Goal: Navigation & Orientation: Understand site structure

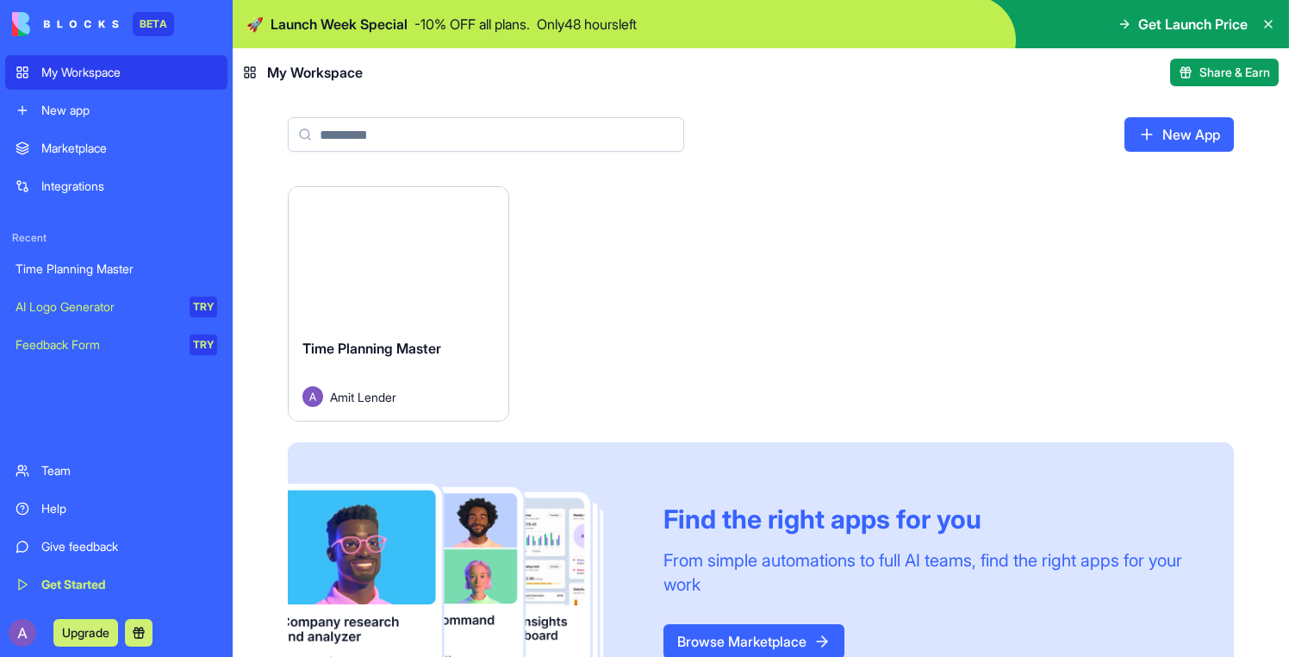
click at [421, 266] on button "Launch" at bounding box center [398, 256] width 129 height 34
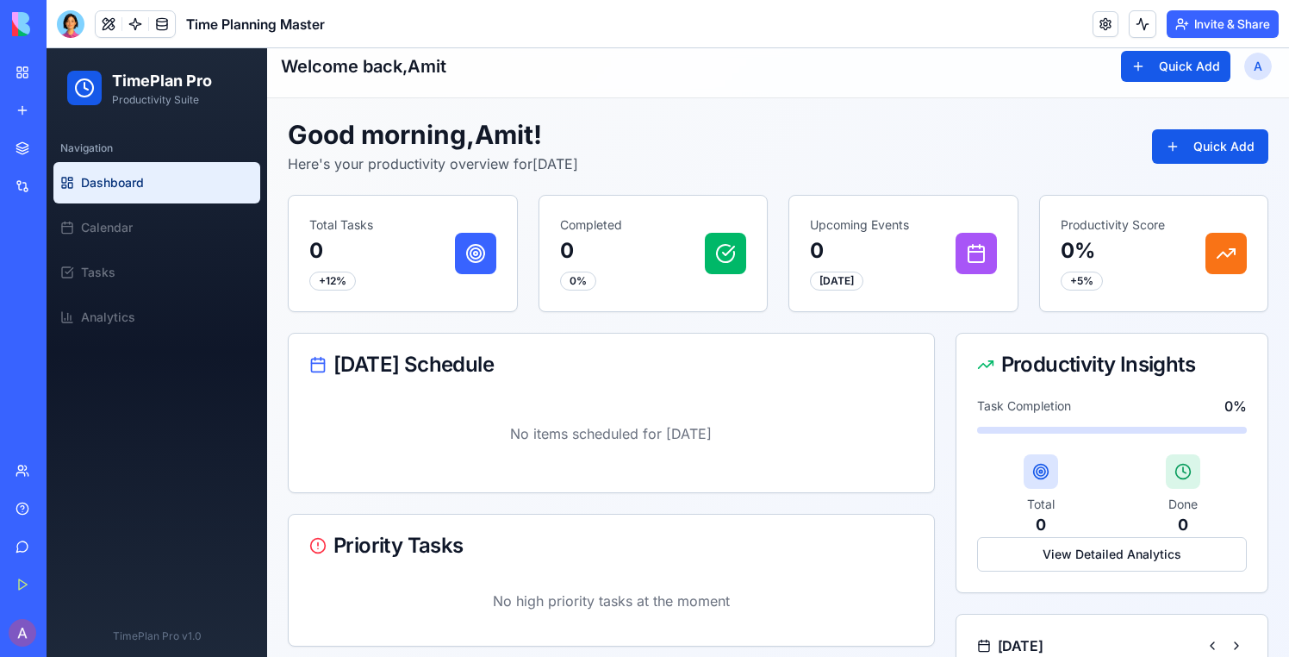
scroll to position [359, 0]
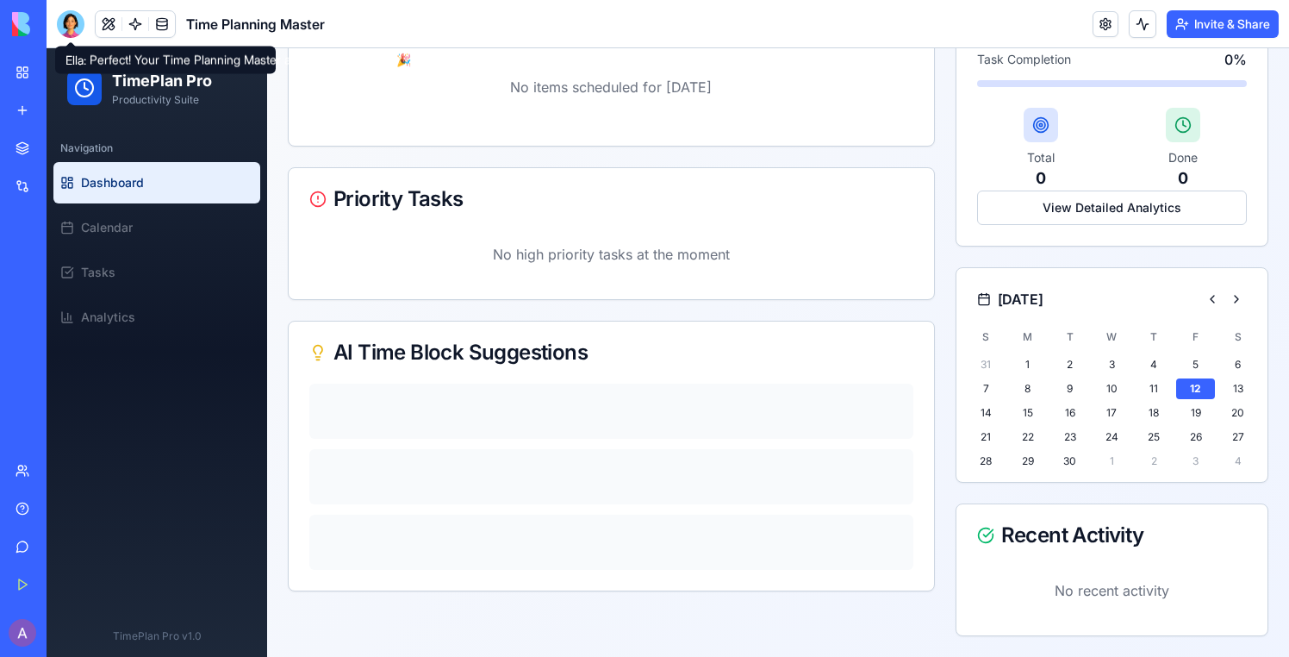
click at [66, 9] on header "Time Planning Master Invite & Share" at bounding box center [668, 24] width 1243 height 48
click at [67, 16] on div at bounding box center [71, 24] width 28 height 28
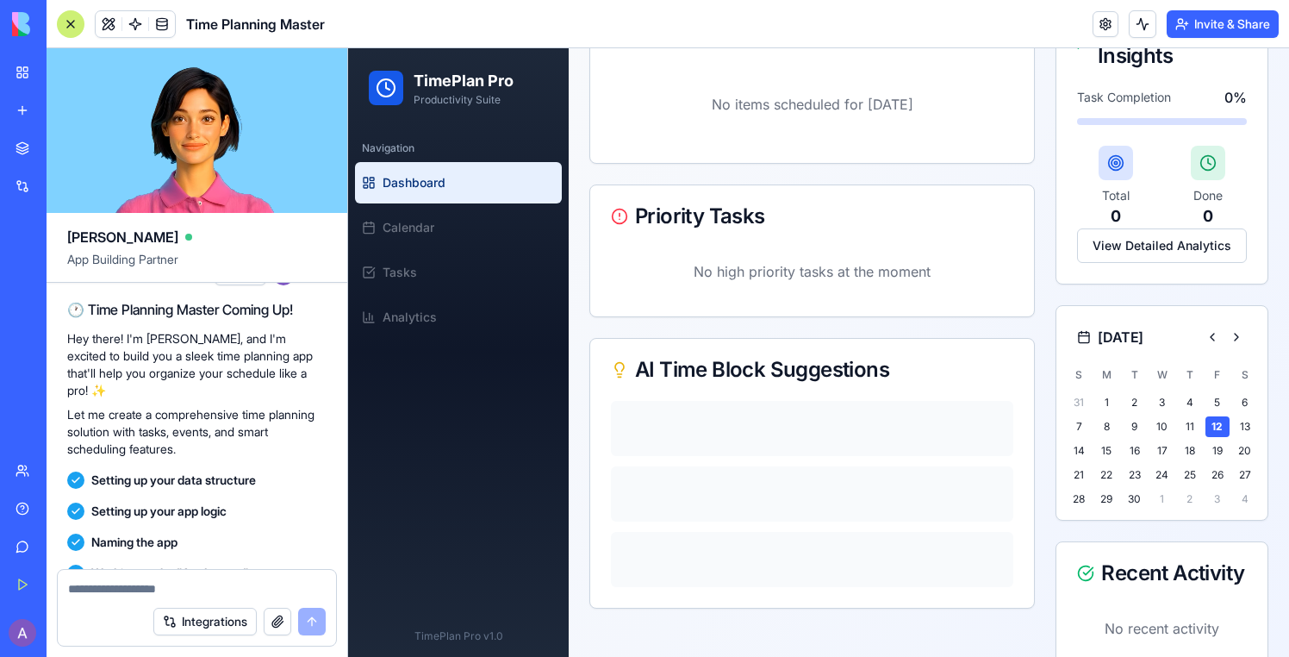
scroll to position [0, 0]
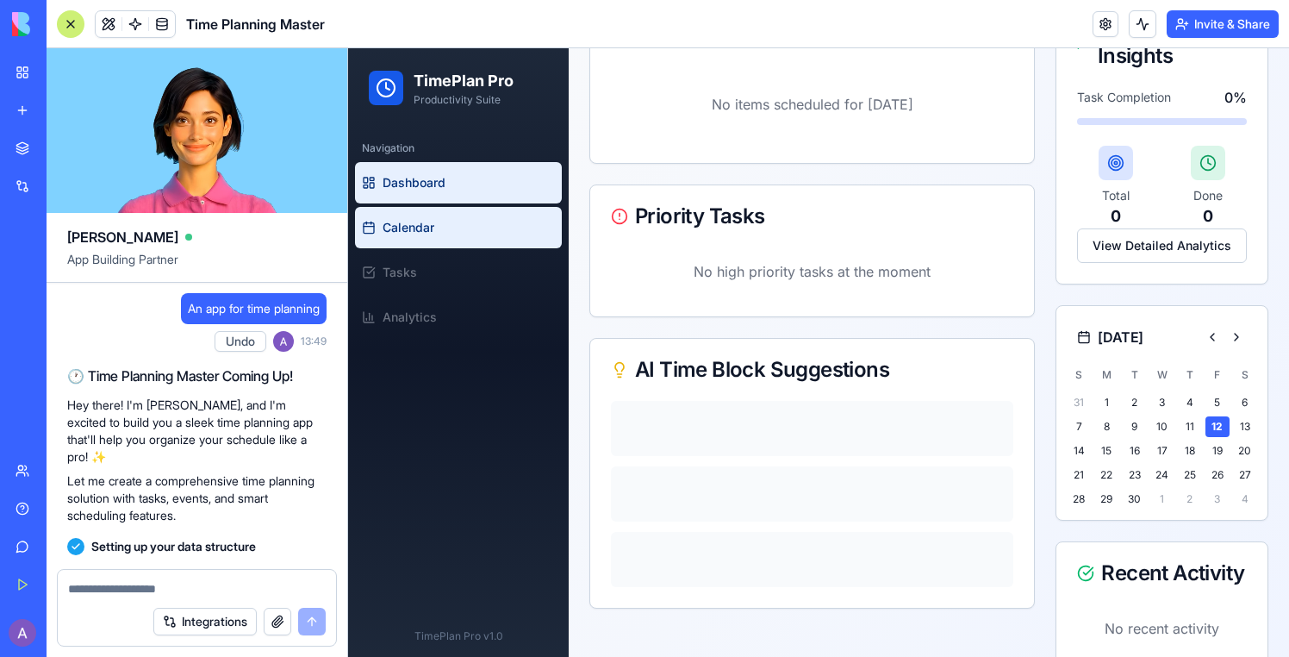
click at [437, 207] on link "Calendar" at bounding box center [458, 227] width 207 height 41
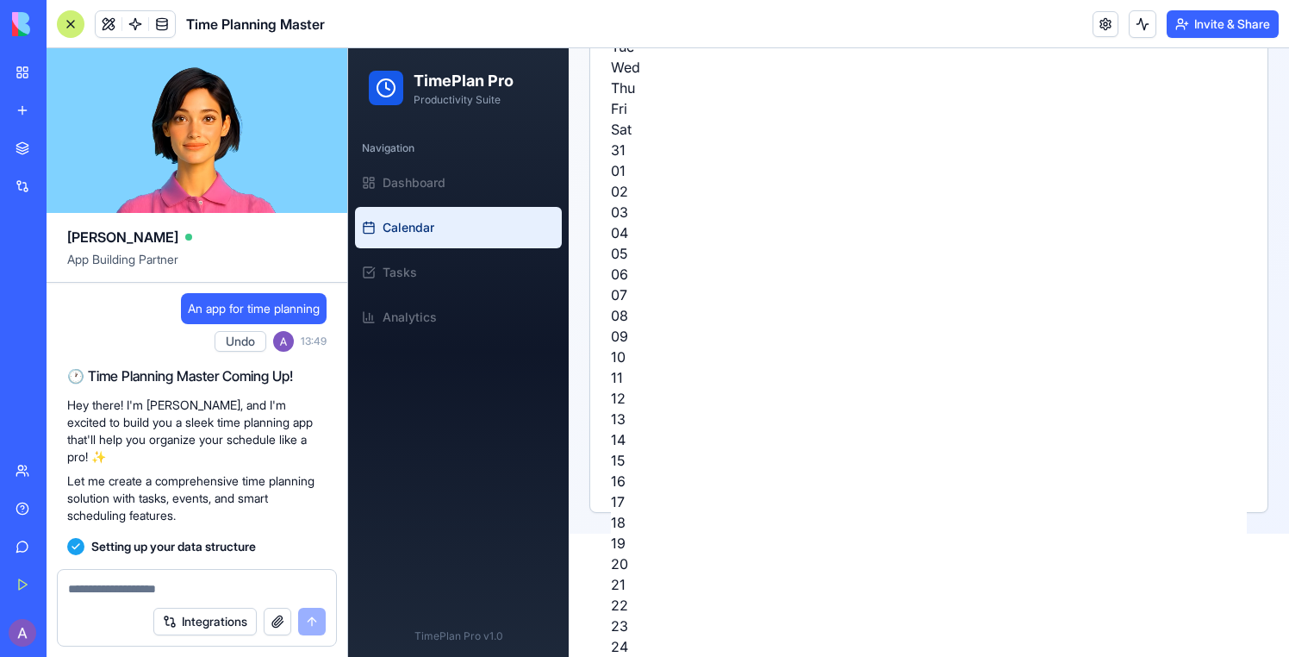
click at [64, 22] on div at bounding box center [71, 24] width 28 height 28
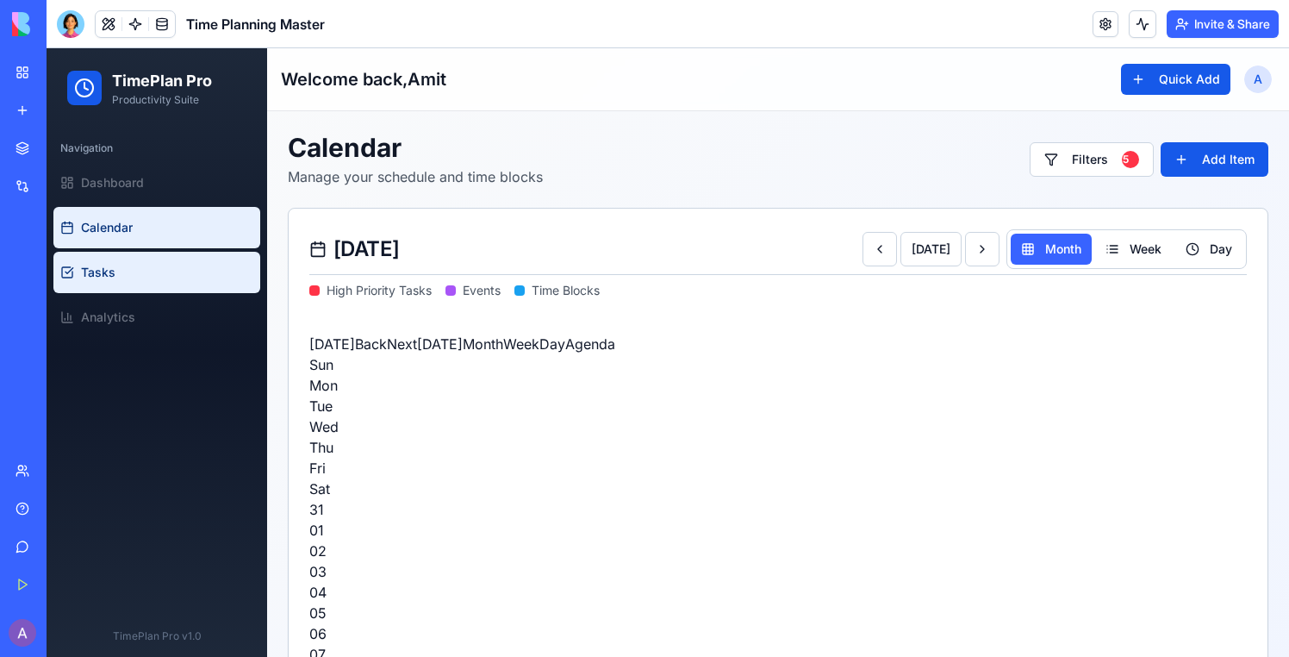
click at [200, 269] on link "Tasks" at bounding box center [156, 272] width 207 height 41
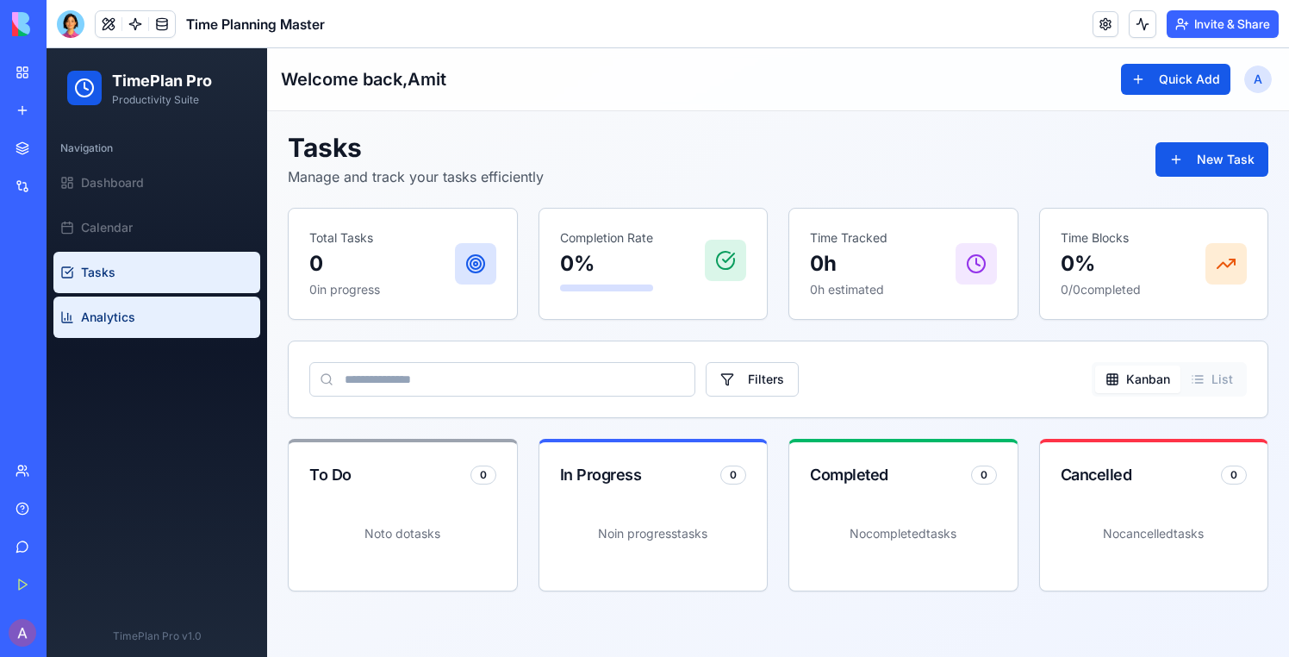
click at [200, 324] on link "Analytics" at bounding box center [156, 316] width 207 height 41
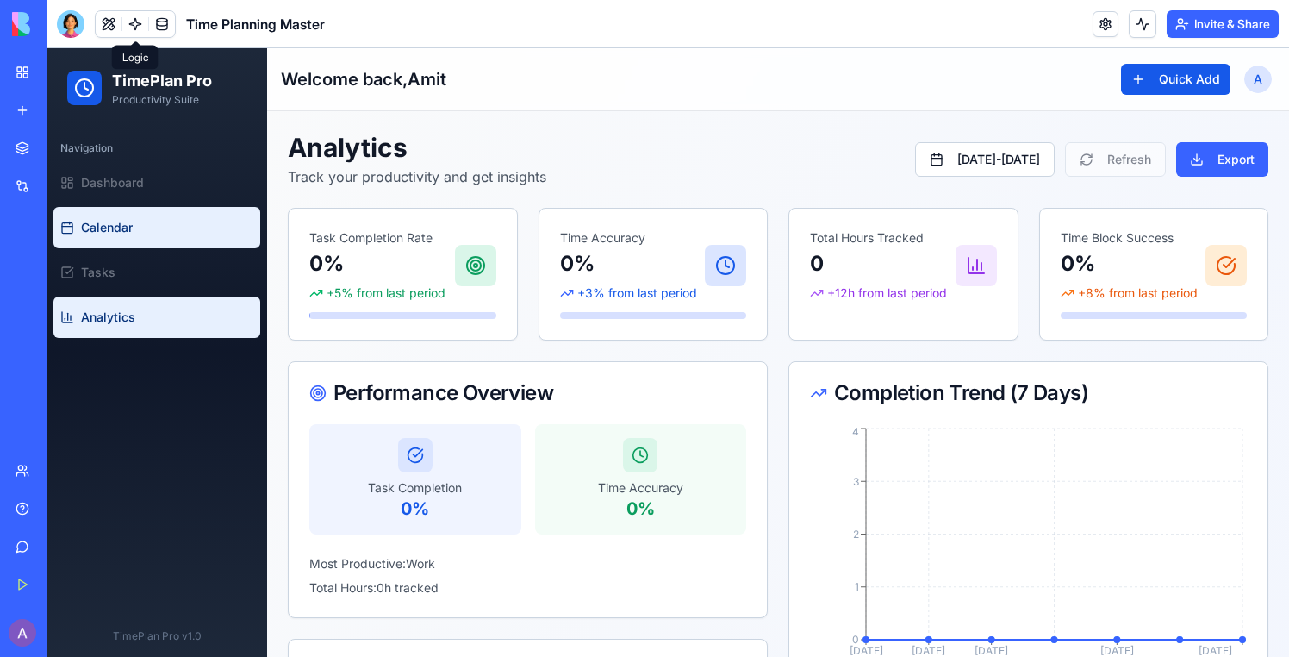
click at [142, 212] on link "Calendar" at bounding box center [156, 227] width 207 height 41
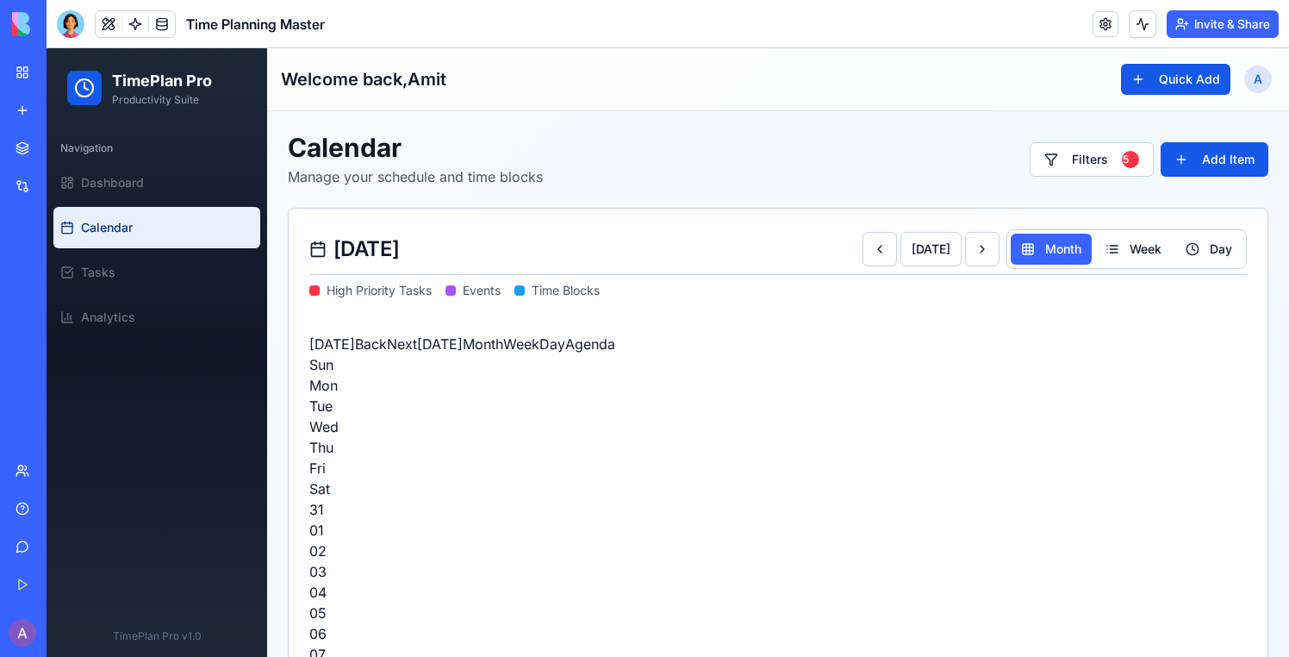
click at [17, 56] on link "My Workspace" at bounding box center [39, 72] width 69 height 34
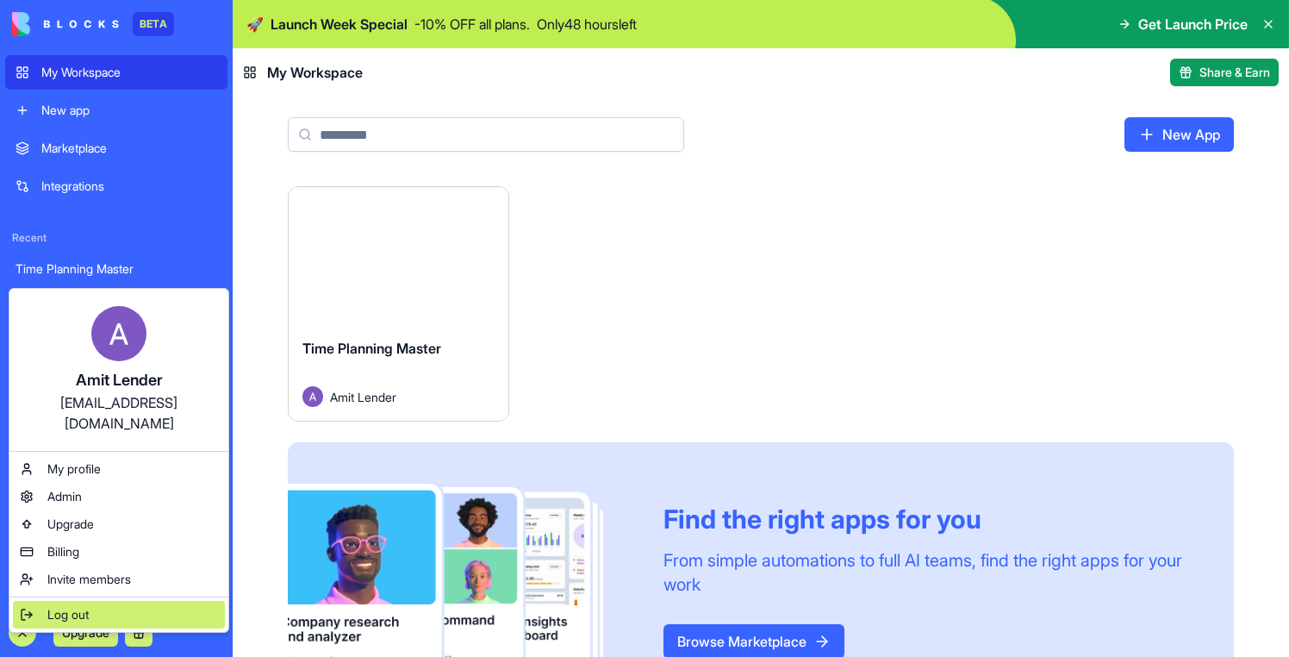
click at [86, 606] on span "Log out" at bounding box center [67, 614] width 41 height 17
